Goal: Information Seeking & Learning: Check status

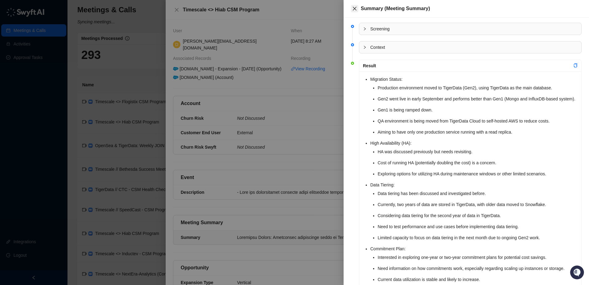
scroll to position [133, 0]
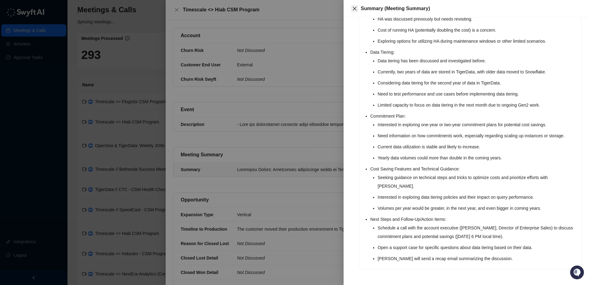
click at [355, 8] on icon "close" at bounding box center [355, 9] width 4 height 4
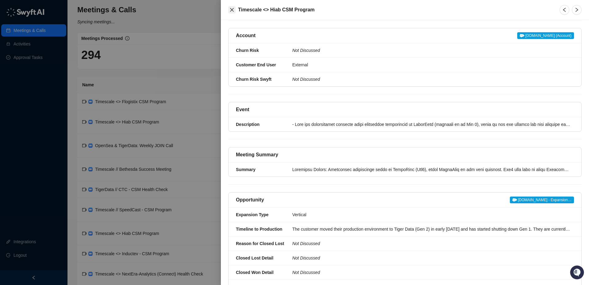
click at [232, 9] on icon "close" at bounding box center [232, 9] width 5 height 5
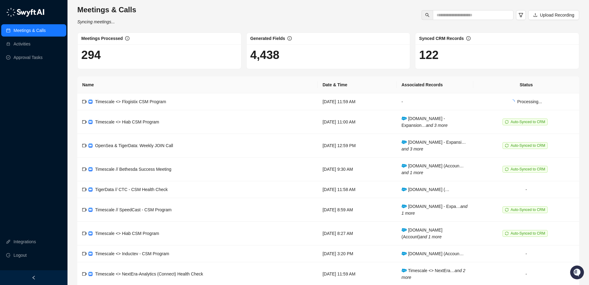
click at [33, 29] on link "Meetings & Calls" at bounding box center [30, 30] width 32 height 12
click at [196, 124] on td "Timescale <> Hiab CSM Program" at bounding box center [197, 122] width 240 height 24
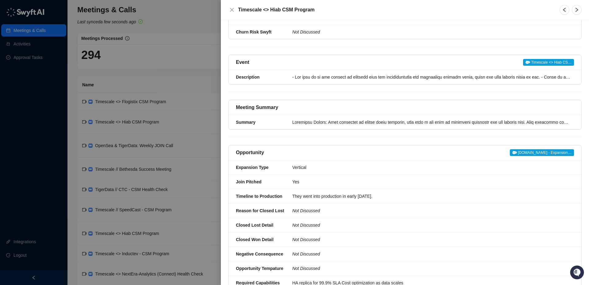
scroll to position [133, 0]
click at [285, 125] on div "Summary" at bounding box center [262, 121] width 53 height 7
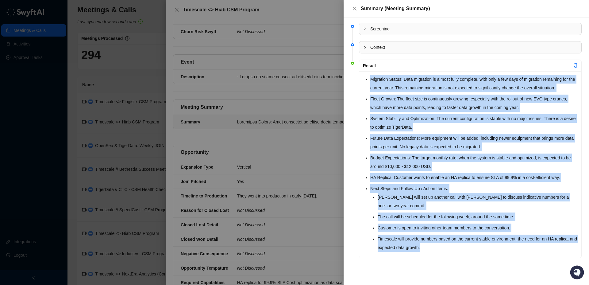
drag, startPoint x: 371, startPoint y: 80, endPoint x: 435, endPoint y: 217, distance: 151.9
click at [441, 247] on ul "Migration Status: Data migration is almost fully complete, with only a few days…" at bounding box center [474, 163] width 208 height 177
copy ul "Migration Status: Data migration is almost fully complete, with only a few days…"
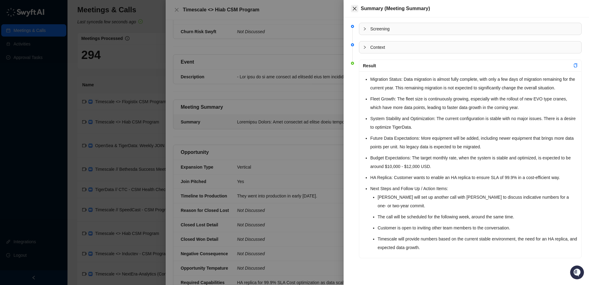
click at [354, 9] on icon "close" at bounding box center [354, 8] width 5 height 5
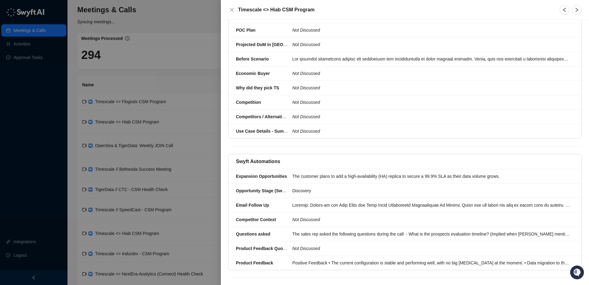
scroll to position [631, 0]
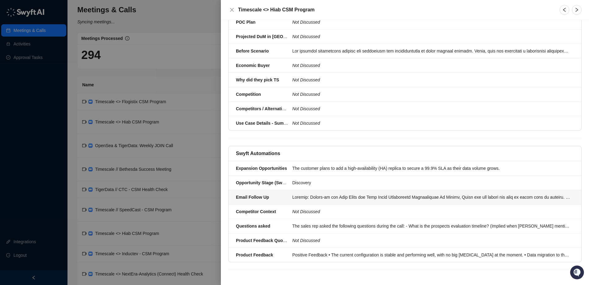
click at [308, 197] on div at bounding box center [432, 197] width 278 height 7
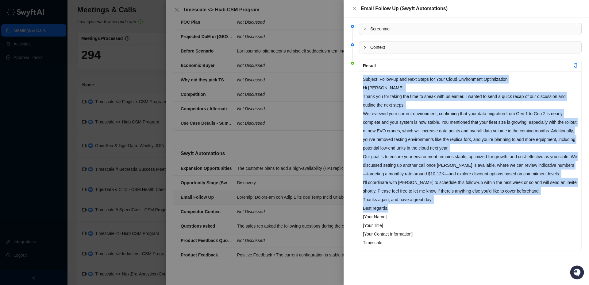
drag, startPoint x: 363, startPoint y: 80, endPoint x: 437, endPoint y: 205, distance: 145.5
click at [438, 205] on div "Subject: Follow-up and Next Steps for Your Cloud Environment Optimization Hi [P…" at bounding box center [470, 160] width 222 height 179
copy div "Loremip: Dolors-am con Adip Elits doe Temp Incid Utlaboreetd Magnaaliquae Ad Mi…"
